Goal: Task Accomplishment & Management: Use online tool/utility

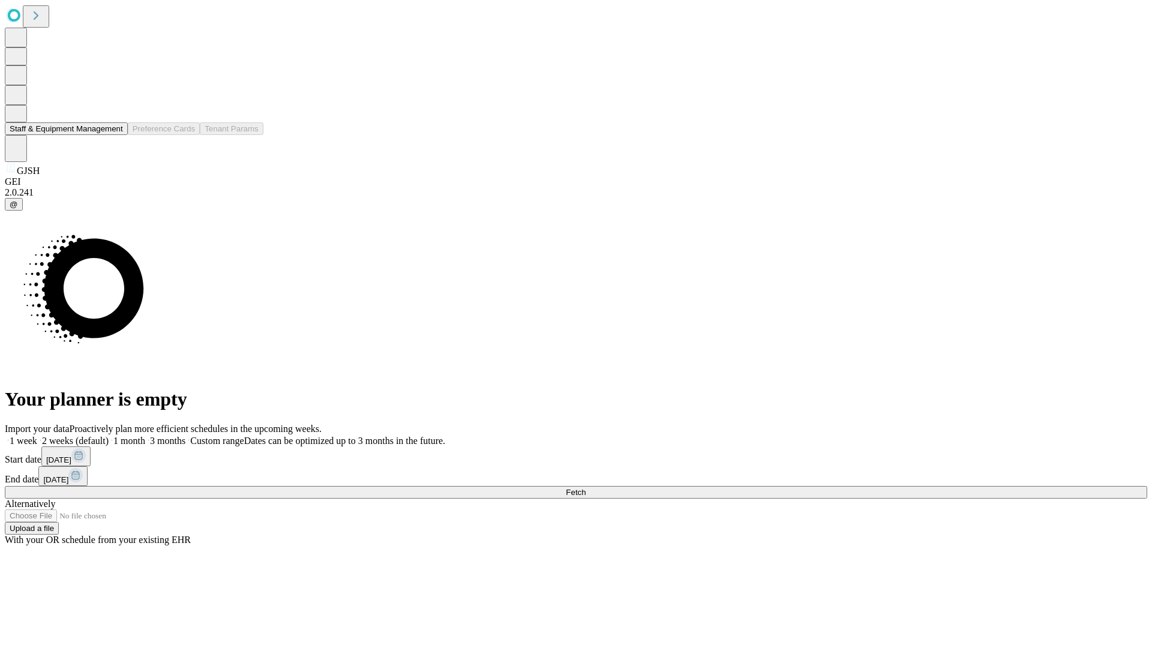
click at [115, 135] on button "Staff & Equipment Management" at bounding box center [66, 128] width 123 height 13
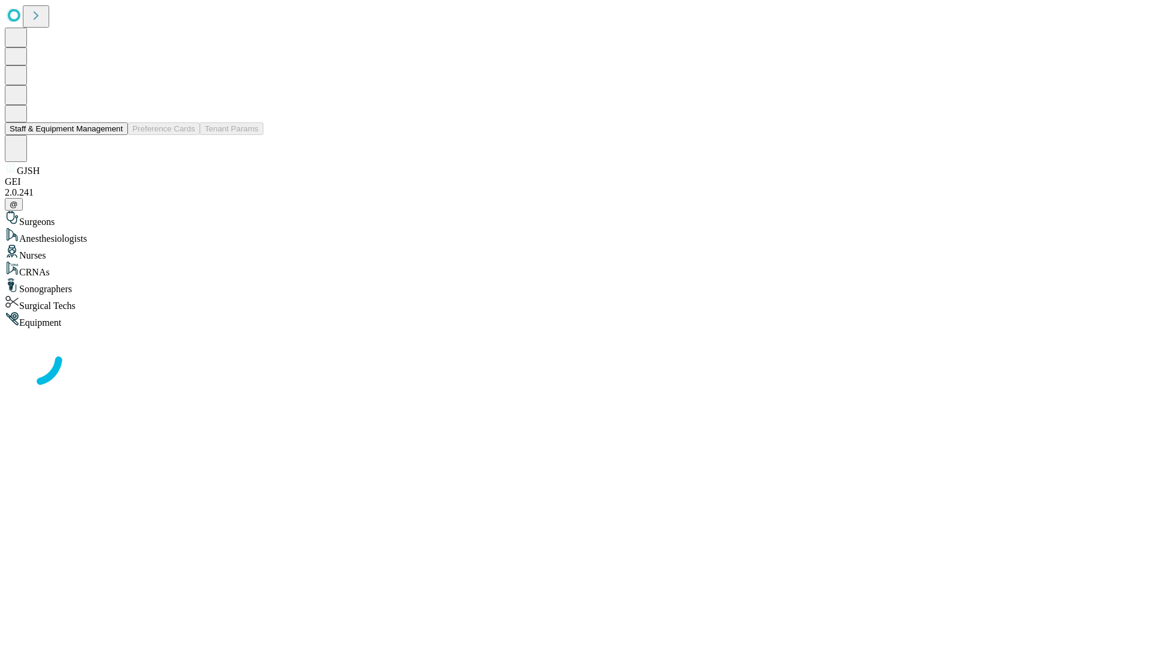
click at [115, 135] on button "Staff & Equipment Management" at bounding box center [66, 128] width 123 height 13
